Goal: Download file/media

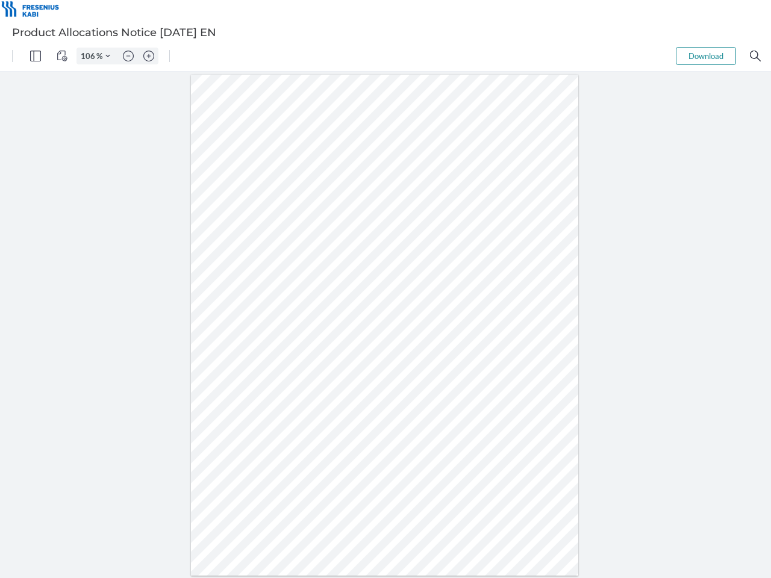
click at [36, 56] on img "Panel" at bounding box center [35, 56] width 11 height 11
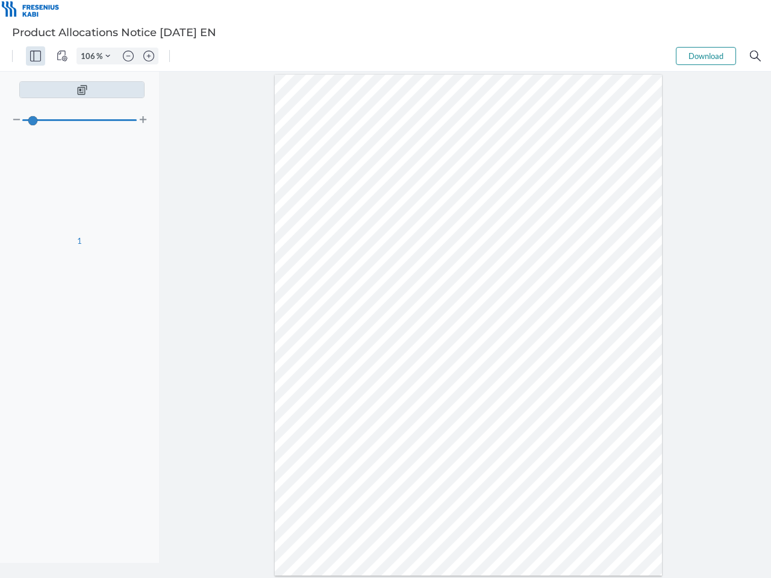
click at [62, 56] on img "View Controls" at bounding box center [62, 56] width 11 height 11
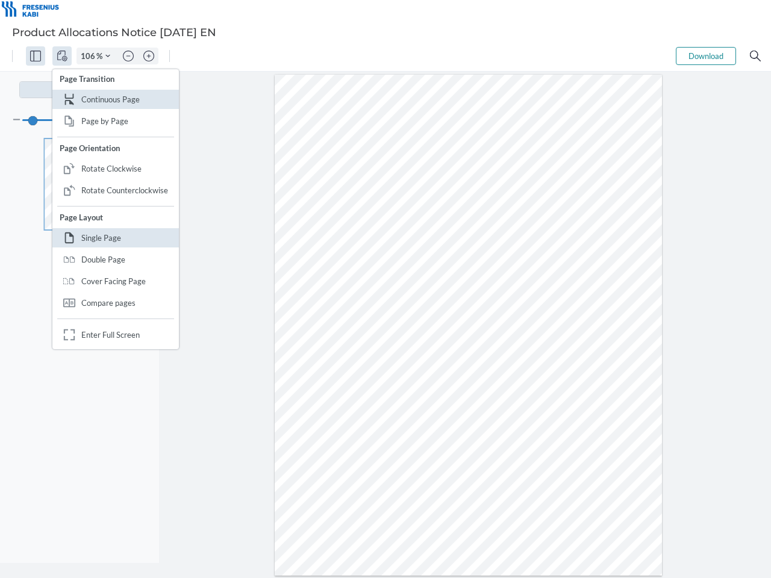
click at [90, 56] on input "106" at bounding box center [86, 56] width 19 height 11
click at [108, 56] on img "Zoom Controls" at bounding box center [107, 56] width 5 height 5
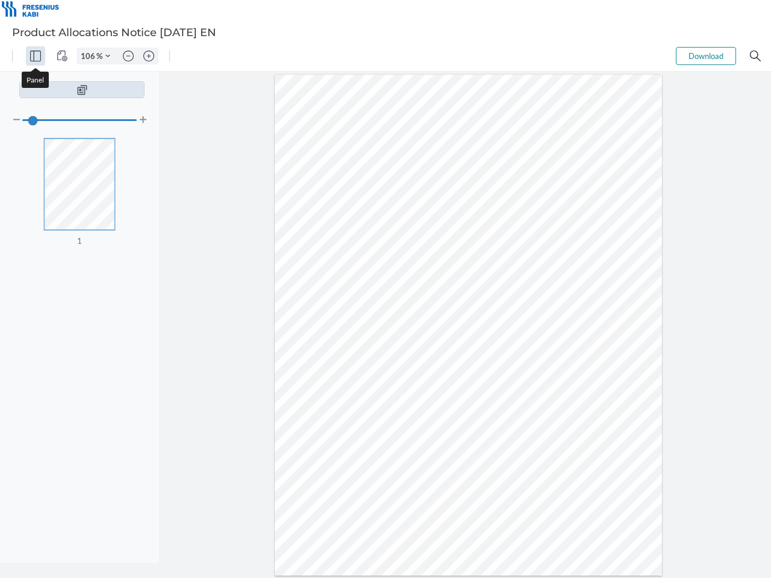
click at [128, 56] on img "Zoom out" at bounding box center [128, 56] width 11 height 11
click at [149, 56] on img "Zoom in" at bounding box center [148, 56] width 11 height 11
type input "106"
click at [706, 56] on button "Download" at bounding box center [705, 56] width 60 height 18
click at [755, 56] on img "Search" at bounding box center [755, 56] width 11 height 11
